Goal: Task Accomplishment & Management: Complete application form

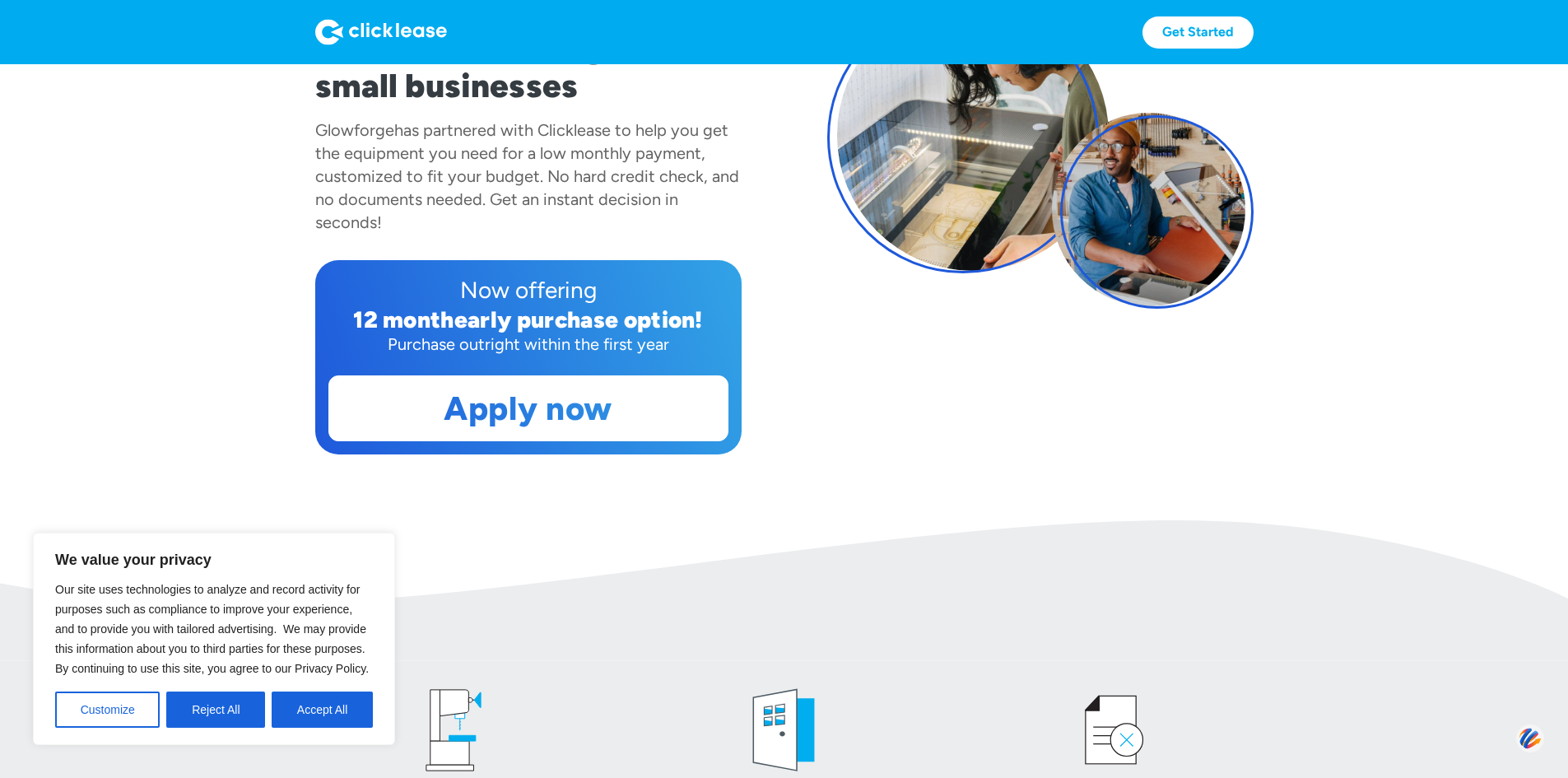
scroll to position [247, 0]
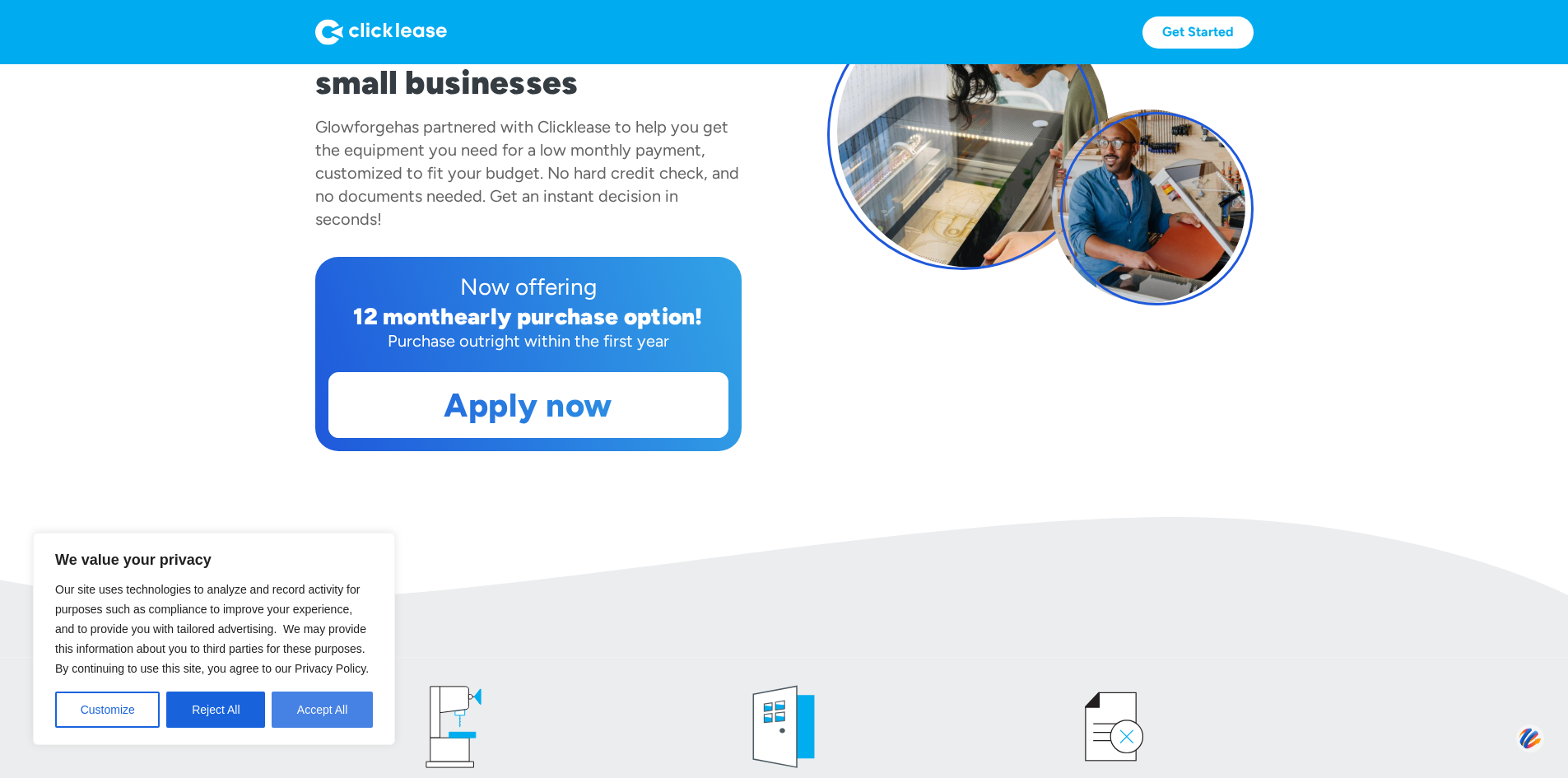
click at [327, 718] on button "Accept All" at bounding box center [323, 710] width 101 height 36
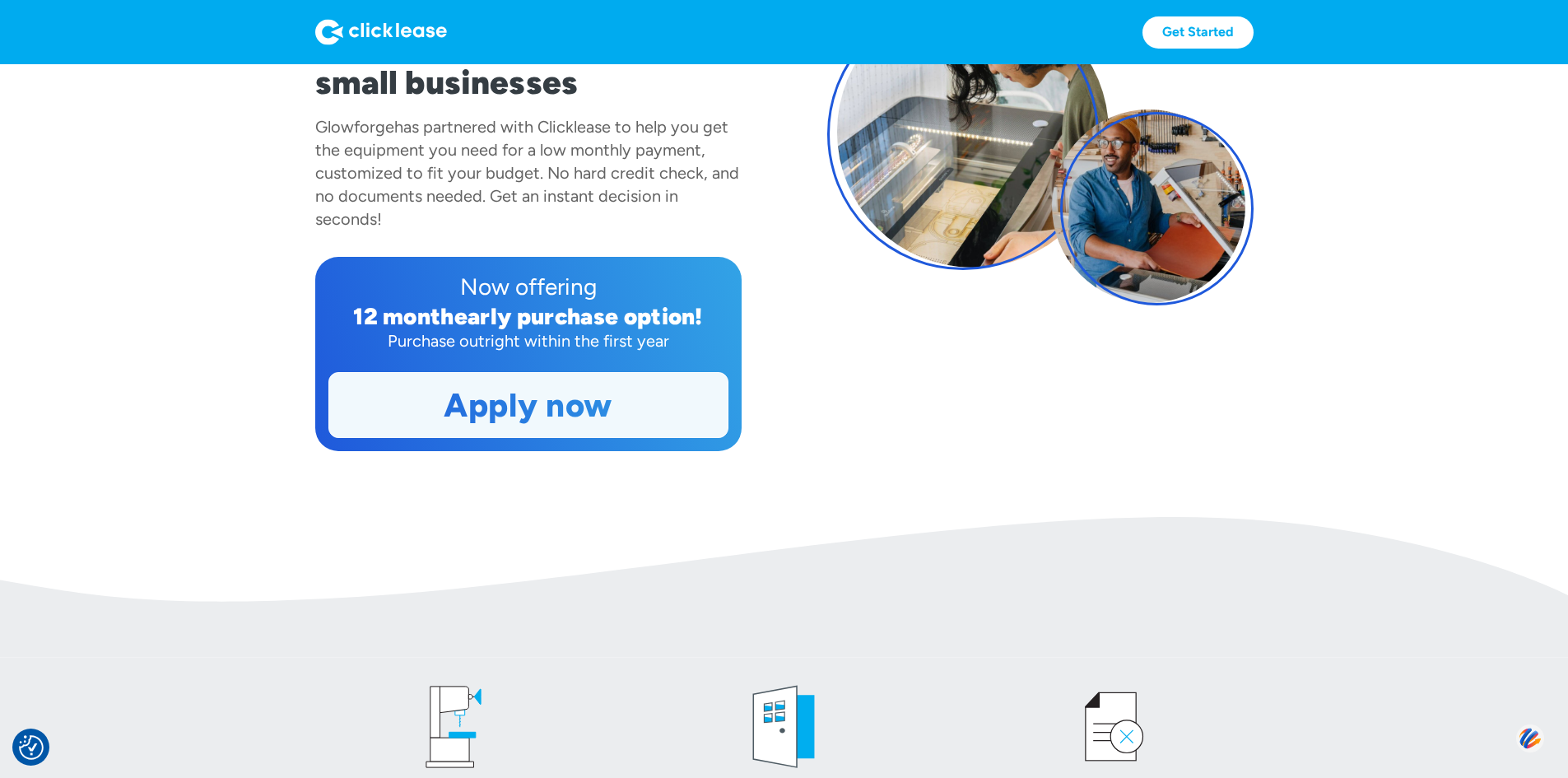
click at [474, 437] on link "Apply now" at bounding box center [528, 405] width 398 height 65
